Goal: Transaction & Acquisition: Purchase product/service

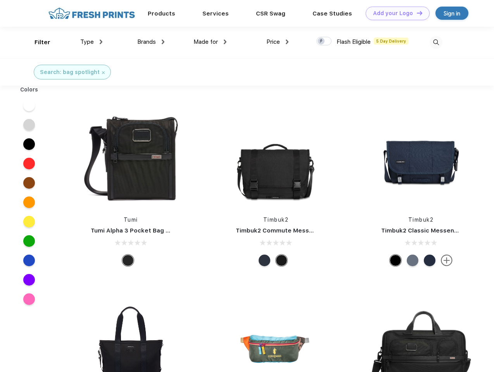
scroll to position [0, 0]
click at [394, 13] on link "Add your Logo Design Tool" at bounding box center [397, 14] width 64 height 14
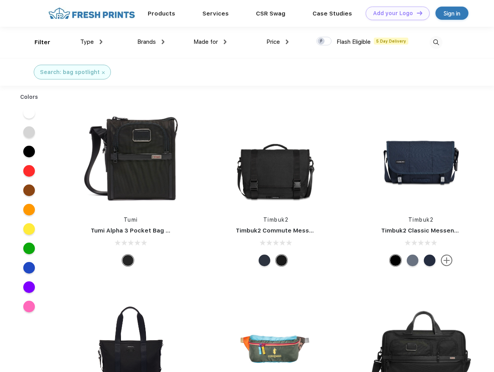
click at [0, 0] on div "Design Tool" at bounding box center [0, 0] width 0 height 0
click at [416, 13] on link "Add your Logo Design Tool" at bounding box center [397, 14] width 64 height 14
click at [37, 42] on div "Filter" at bounding box center [42, 42] width 16 height 9
click at [91, 42] on span "Type" at bounding box center [87, 41] width 14 height 7
click at [151, 42] on span "Brands" at bounding box center [146, 41] width 19 height 7
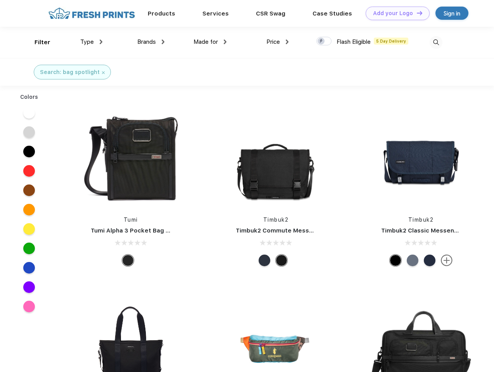
click at [210, 42] on span "Made for" at bounding box center [205, 41] width 24 height 7
click at [277, 42] on span "Price" at bounding box center [273, 41] width 14 height 7
click at [324, 41] on div at bounding box center [323, 41] width 15 height 9
click at [321, 41] on input "checkbox" at bounding box center [318, 38] width 5 height 5
click at [436, 42] on img at bounding box center [435, 42] width 13 height 13
